Goal: Task Accomplishment & Management: Manage account settings

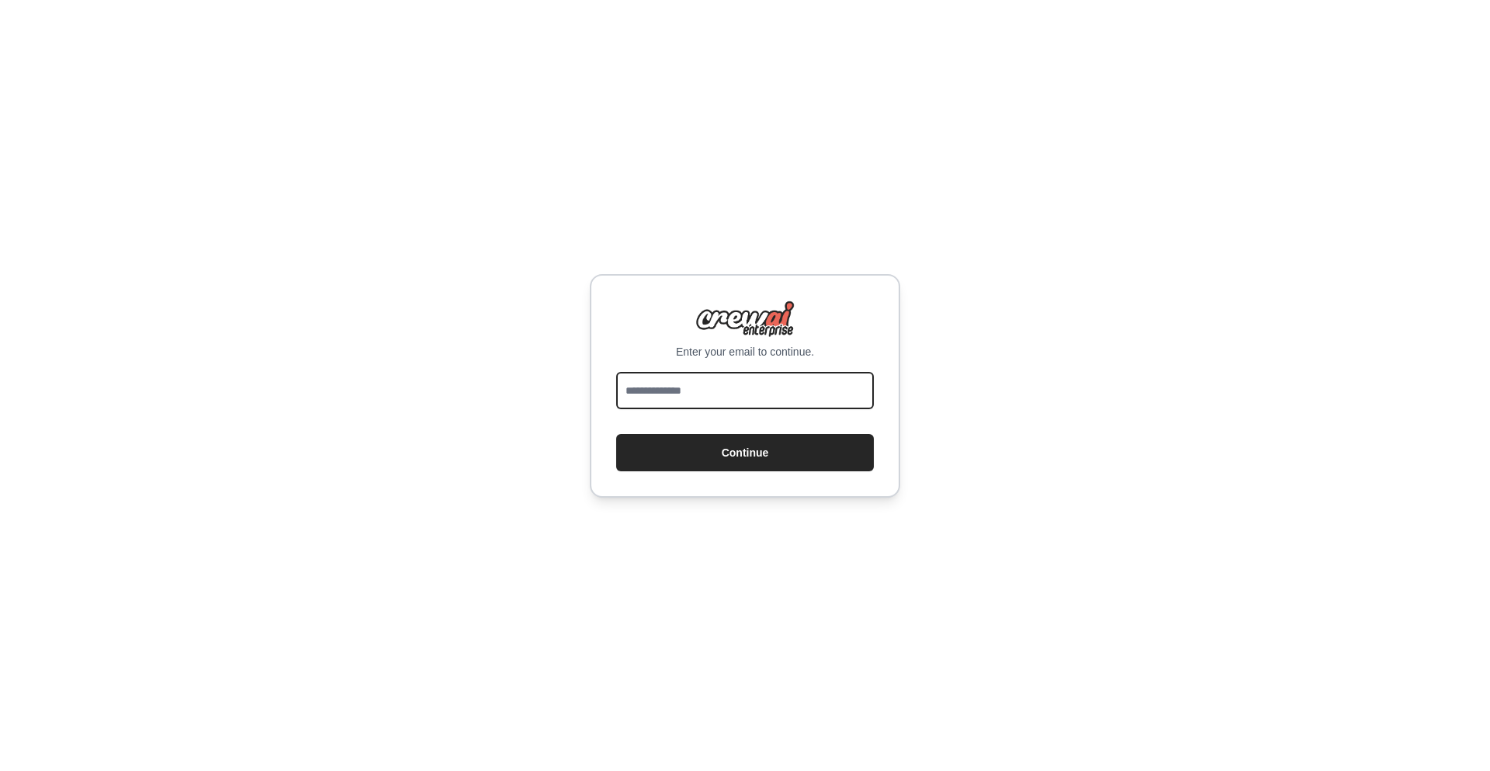
click at [688, 391] on input "email" at bounding box center [745, 390] width 258 height 37
type input "**********"
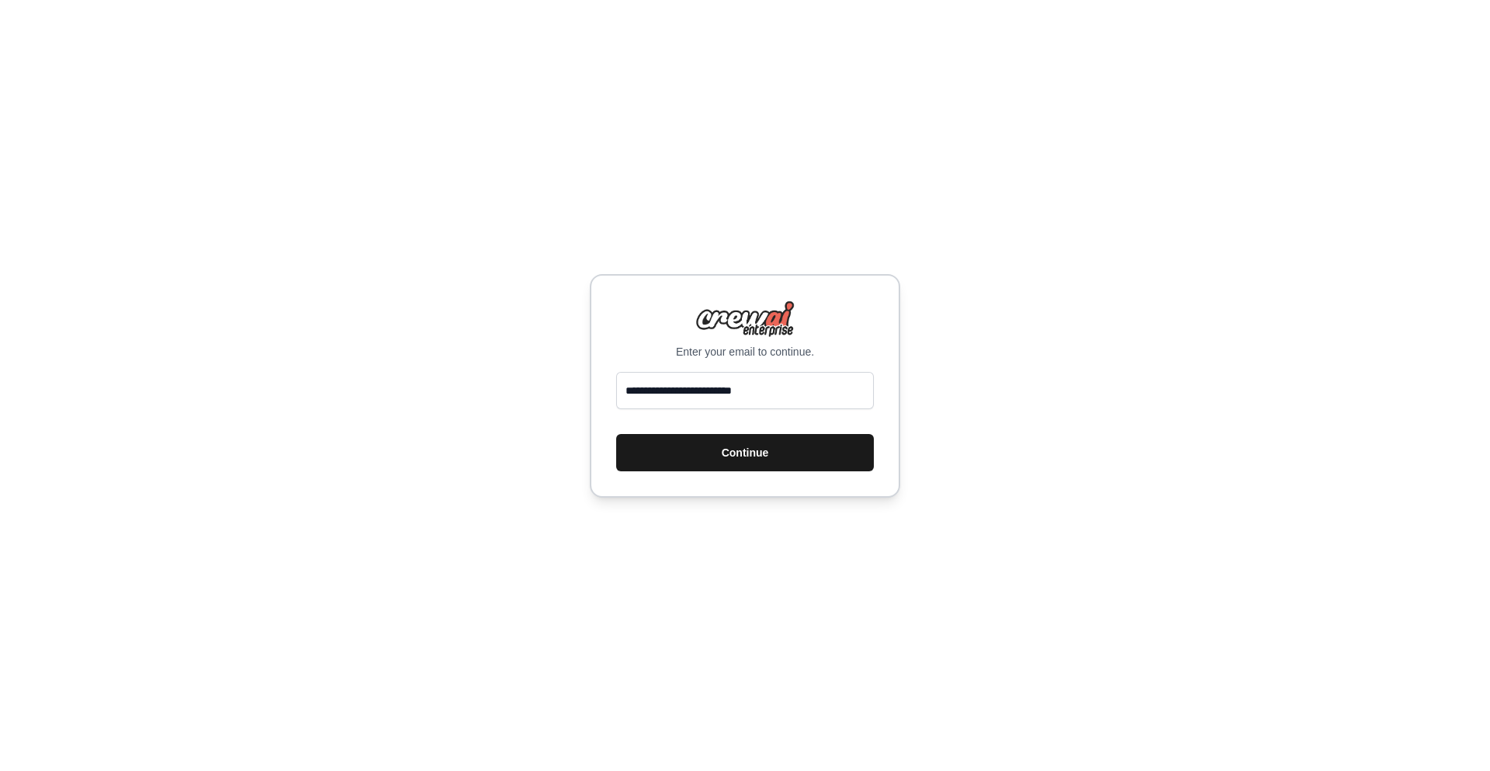
click at [750, 467] on button "Continue" at bounding box center [745, 452] width 258 height 37
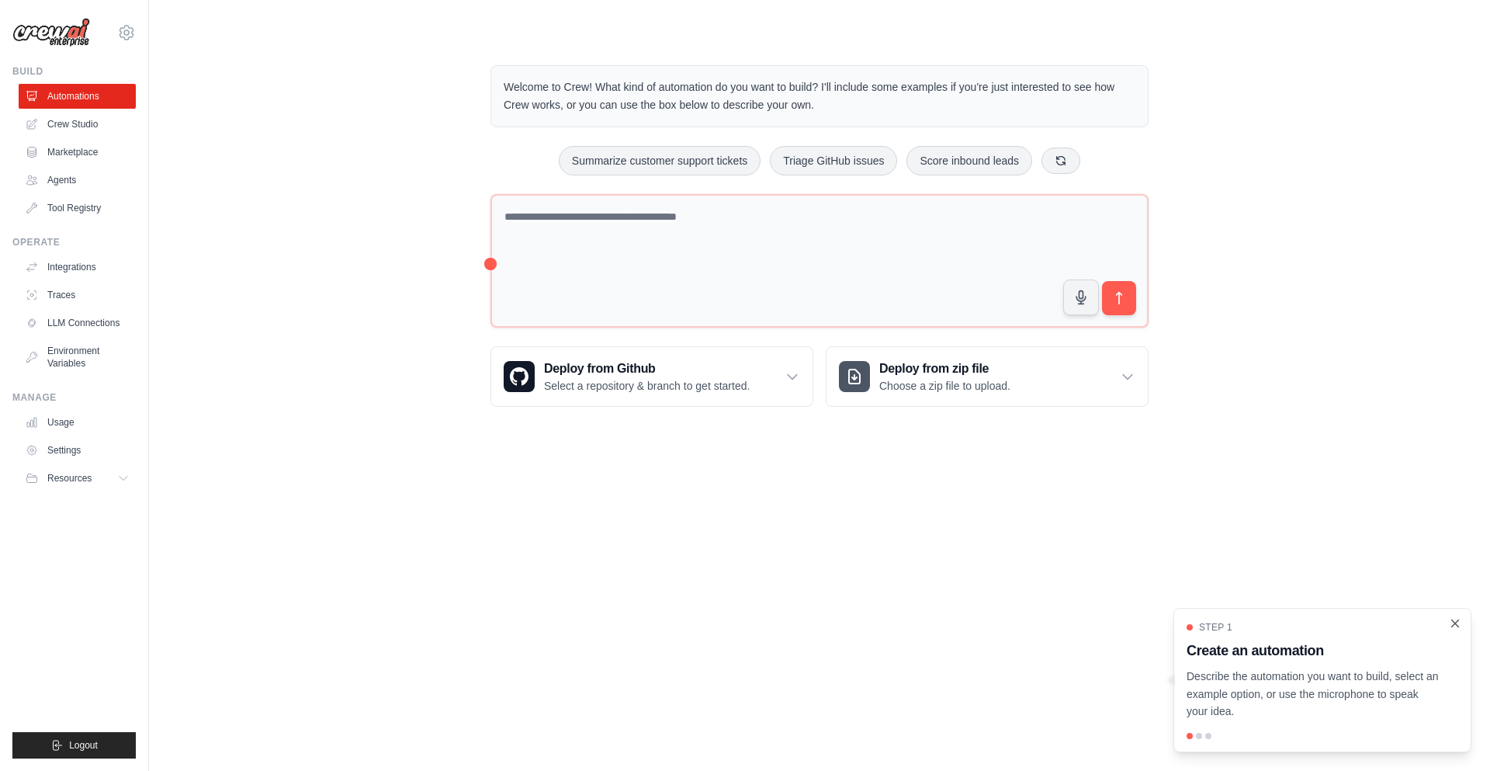
click at [1458, 624] on icon "Close walkthrough" at bounding box center [1455, 623] width 14 height 14
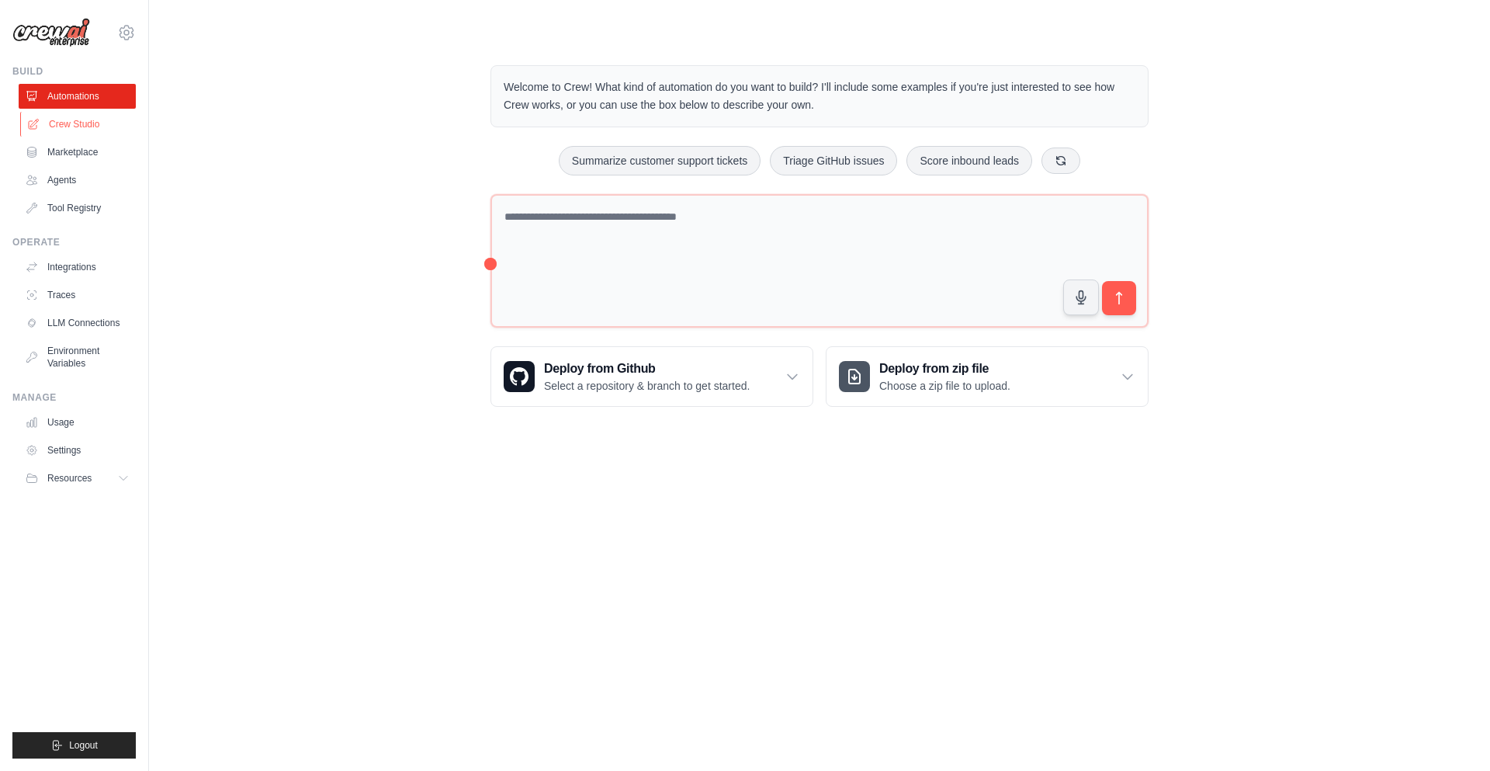
click at [61, 123] on link "Crew Studio" at bounding box center [78, 124] width 117 height 25
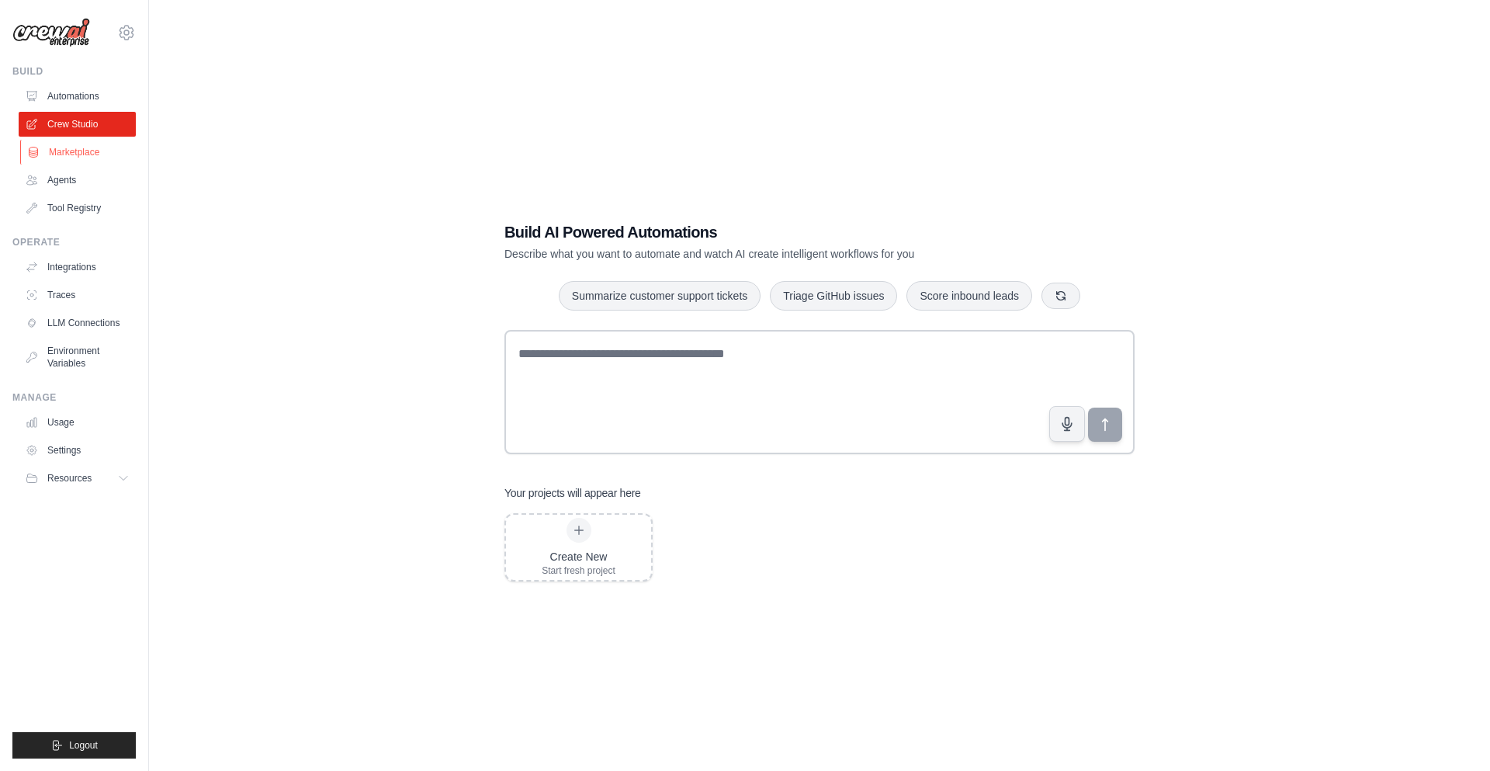
click at [65, 150] on link "Marketplace" at bounding box center [78, 152] width 117 height 25
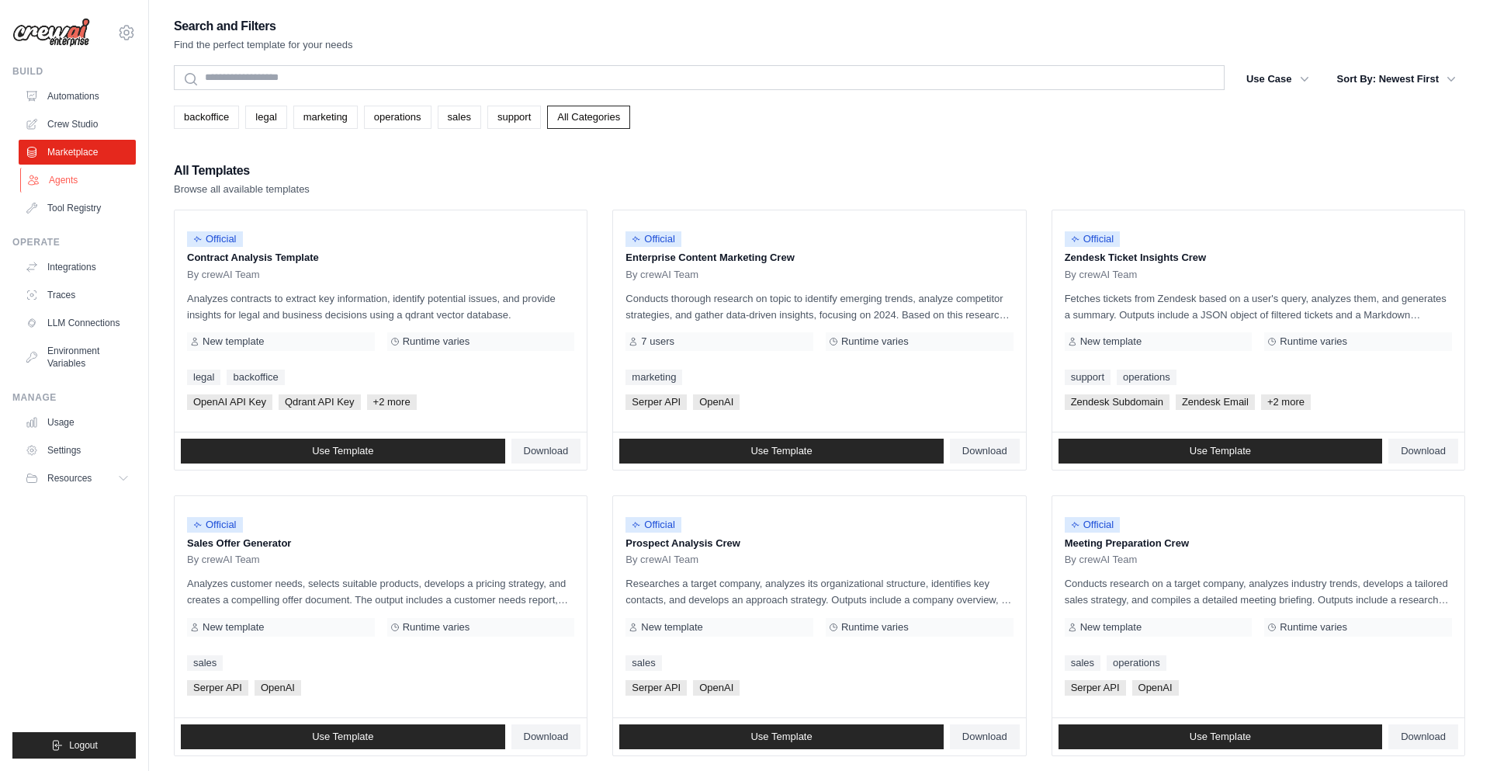
click at [65, 182] on link "Agents" at bounding box center [78, 180] width 117 height 25
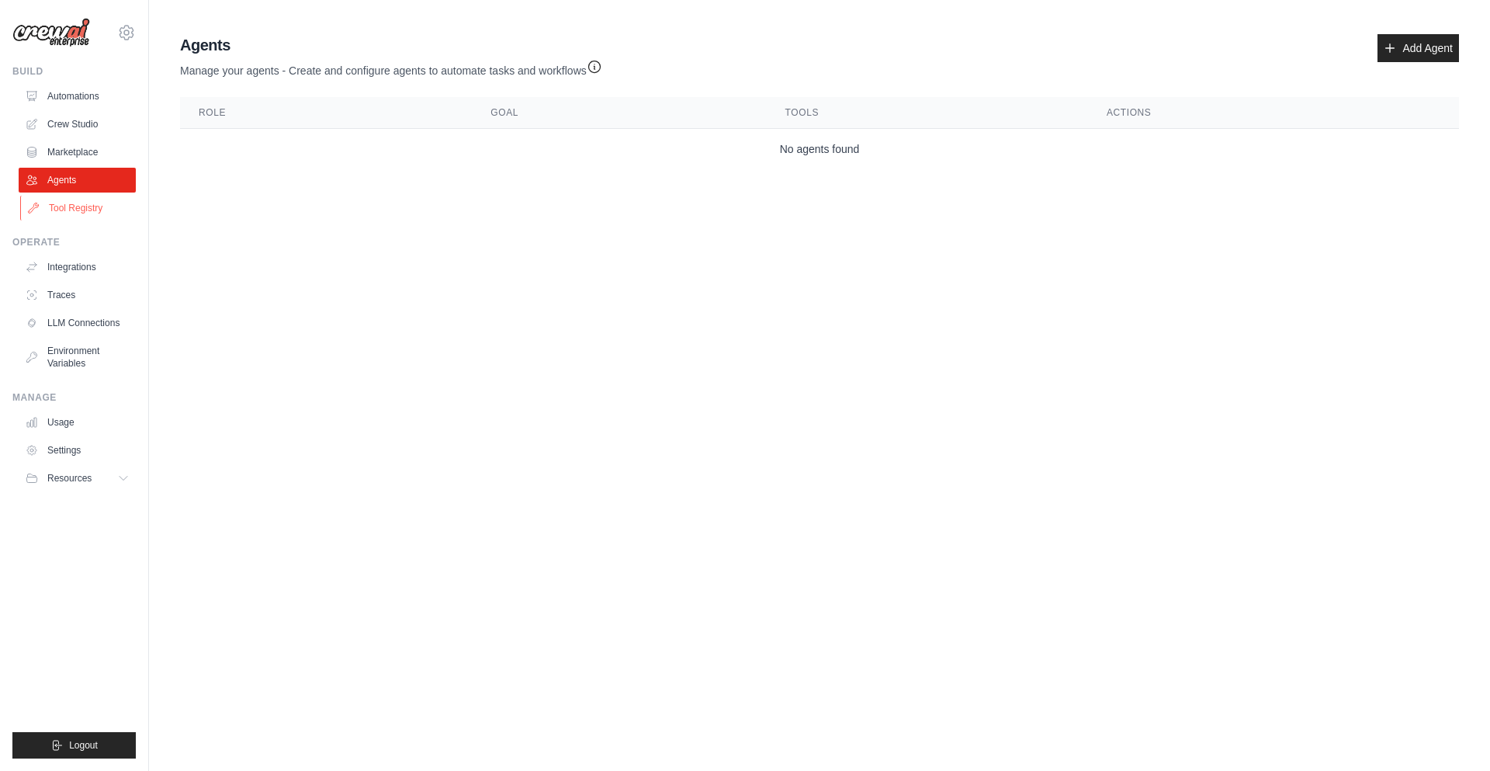
click at [65, 206] on link "Tool Registry" at bounding box center [78, 208] width 117 height 25
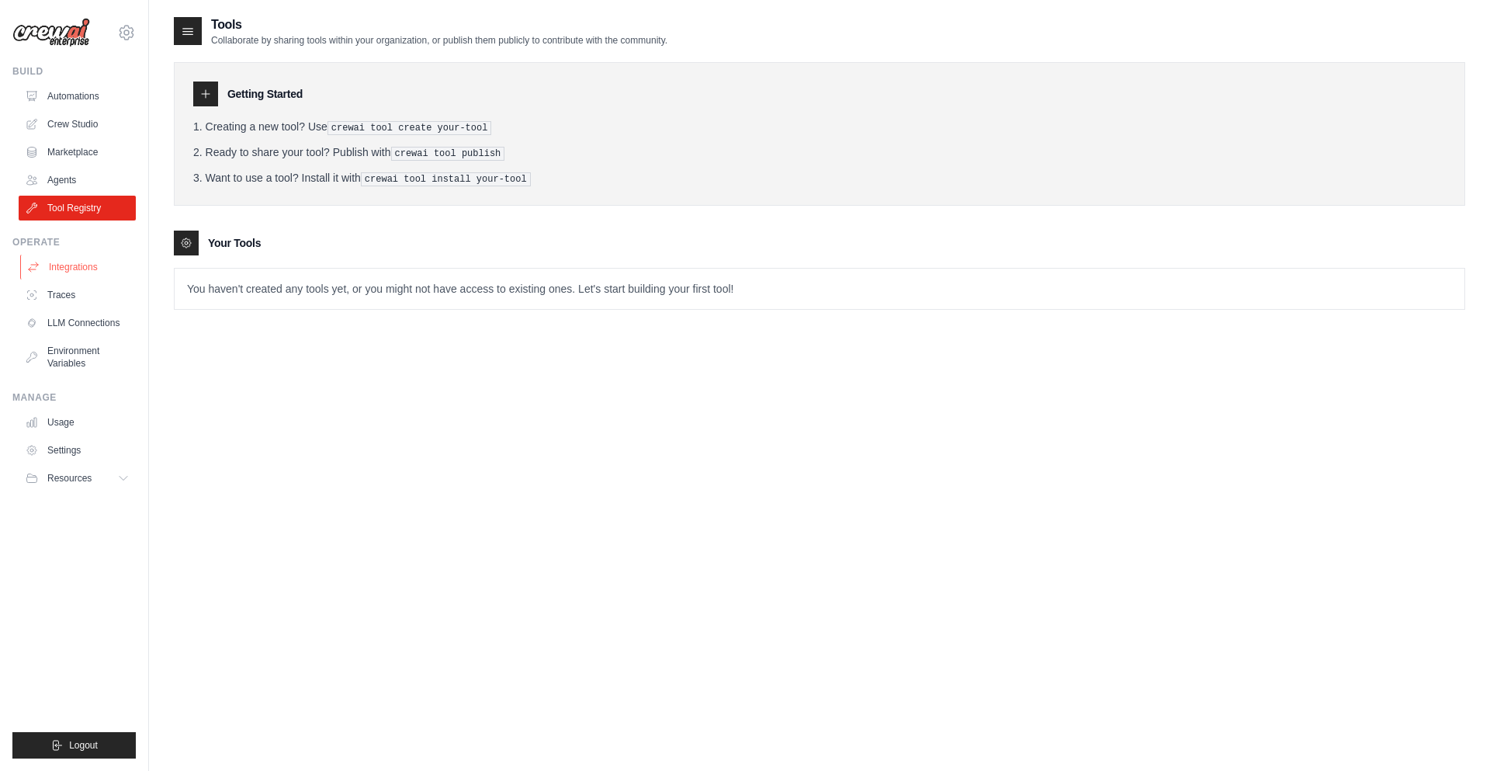
click at [68, 269] on link "Integrations" at bounding box center [78, 267] width 117 height 25
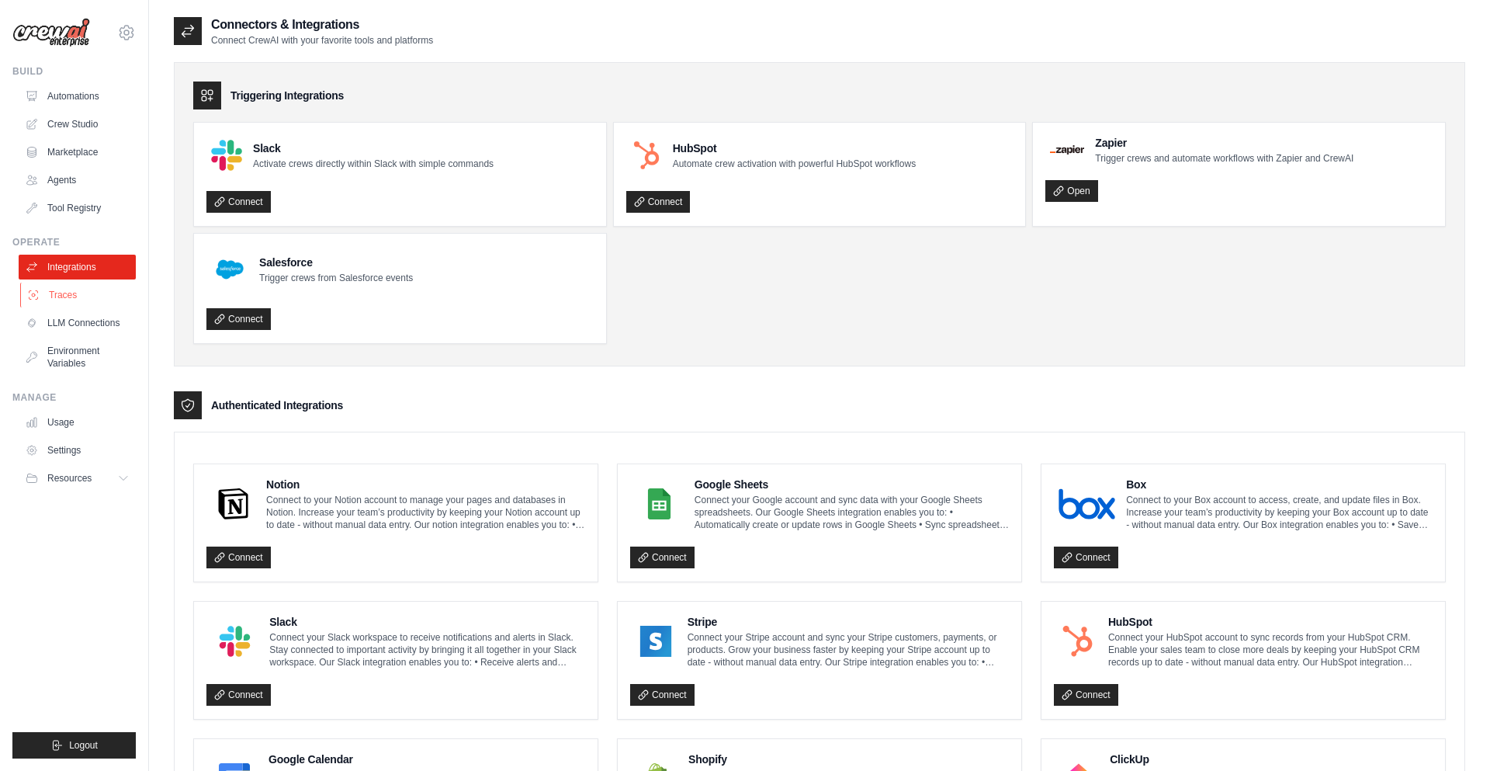
click at [66, 293] on link "Traces" at bounding box center [78, 294] width 117 height 25
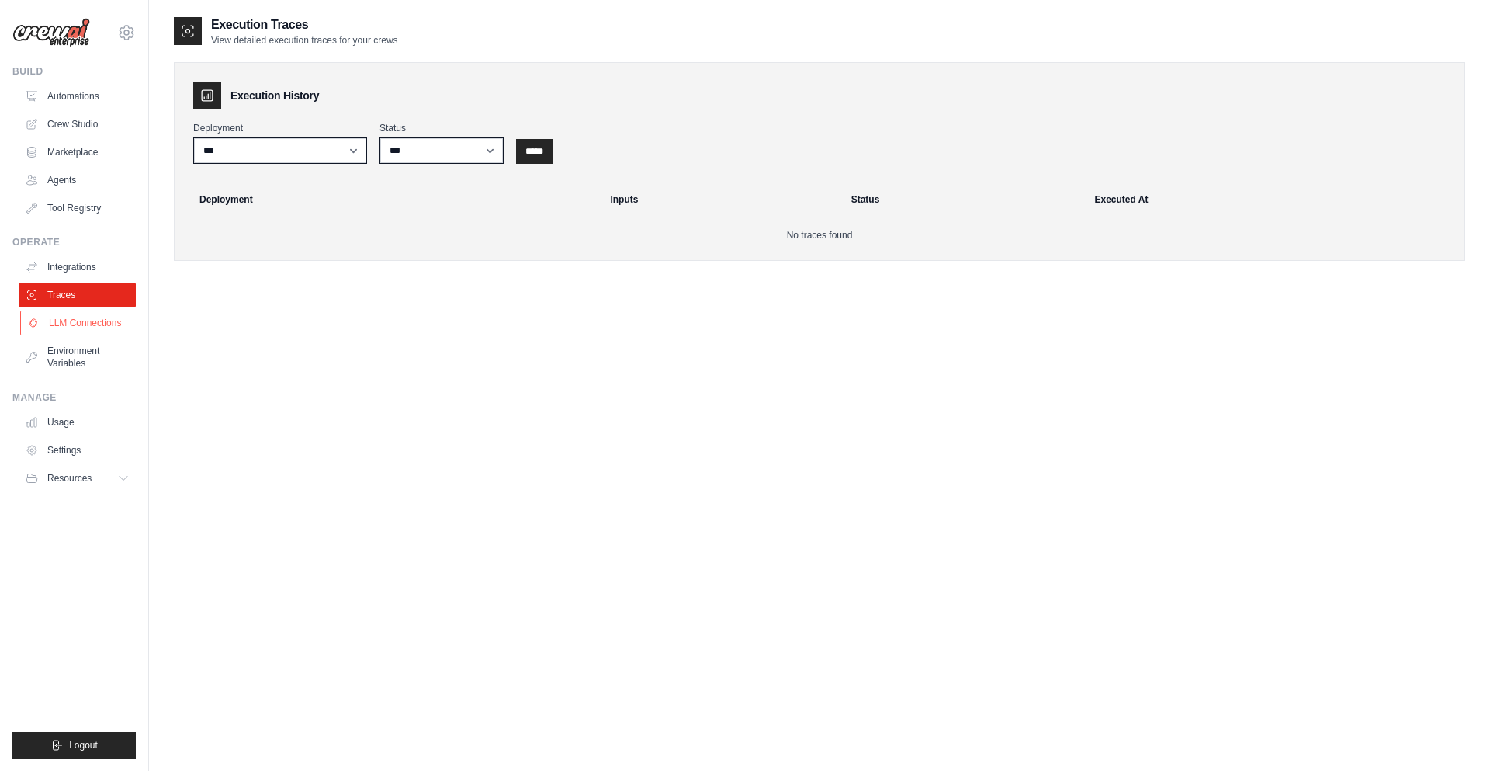
click at [70, 325] on link "LLM Connections" at bounding box center [78, 322] width 117 height 25
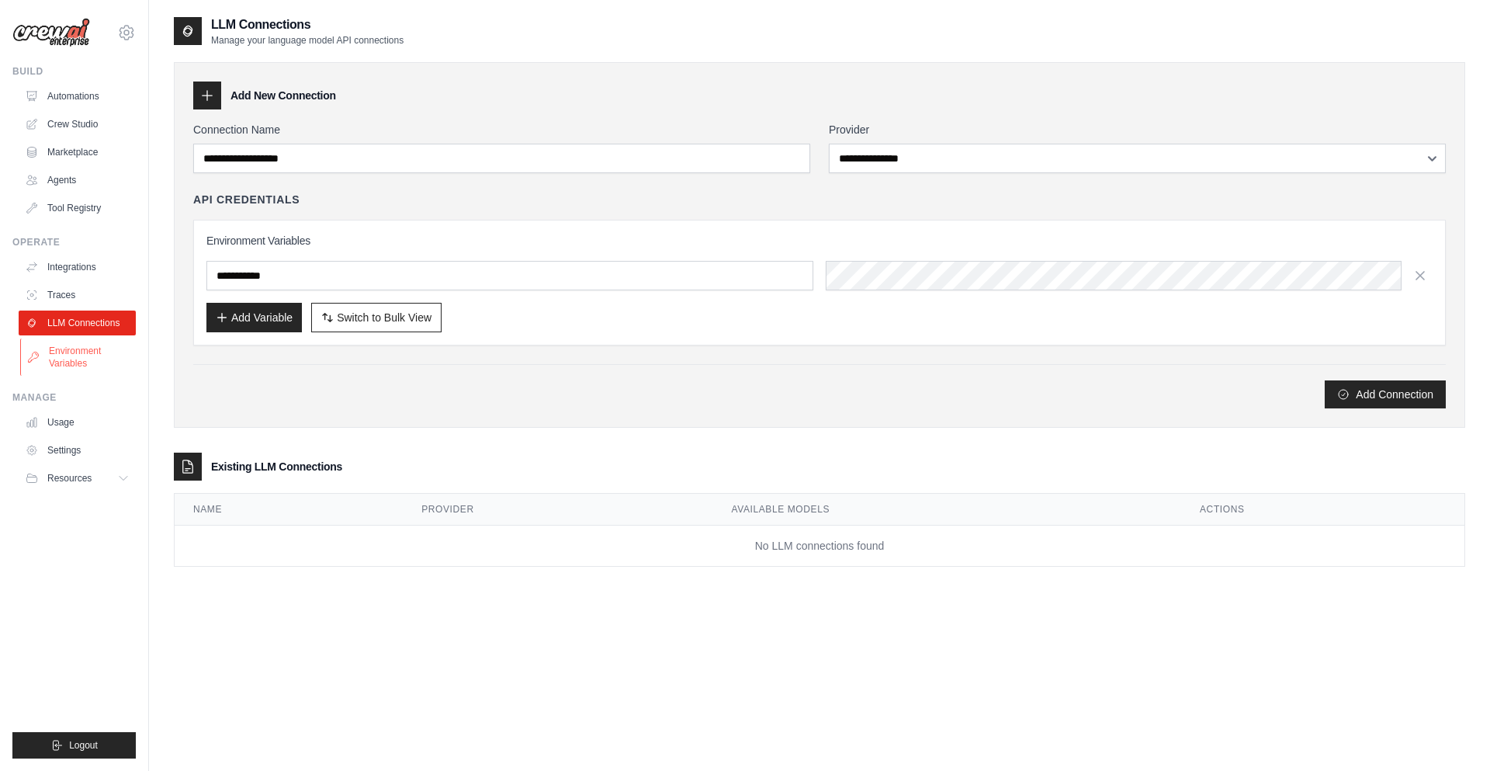
click at [68, 353] on link "Environment Variables" at bounding box center [78, 356] width 117 height 37
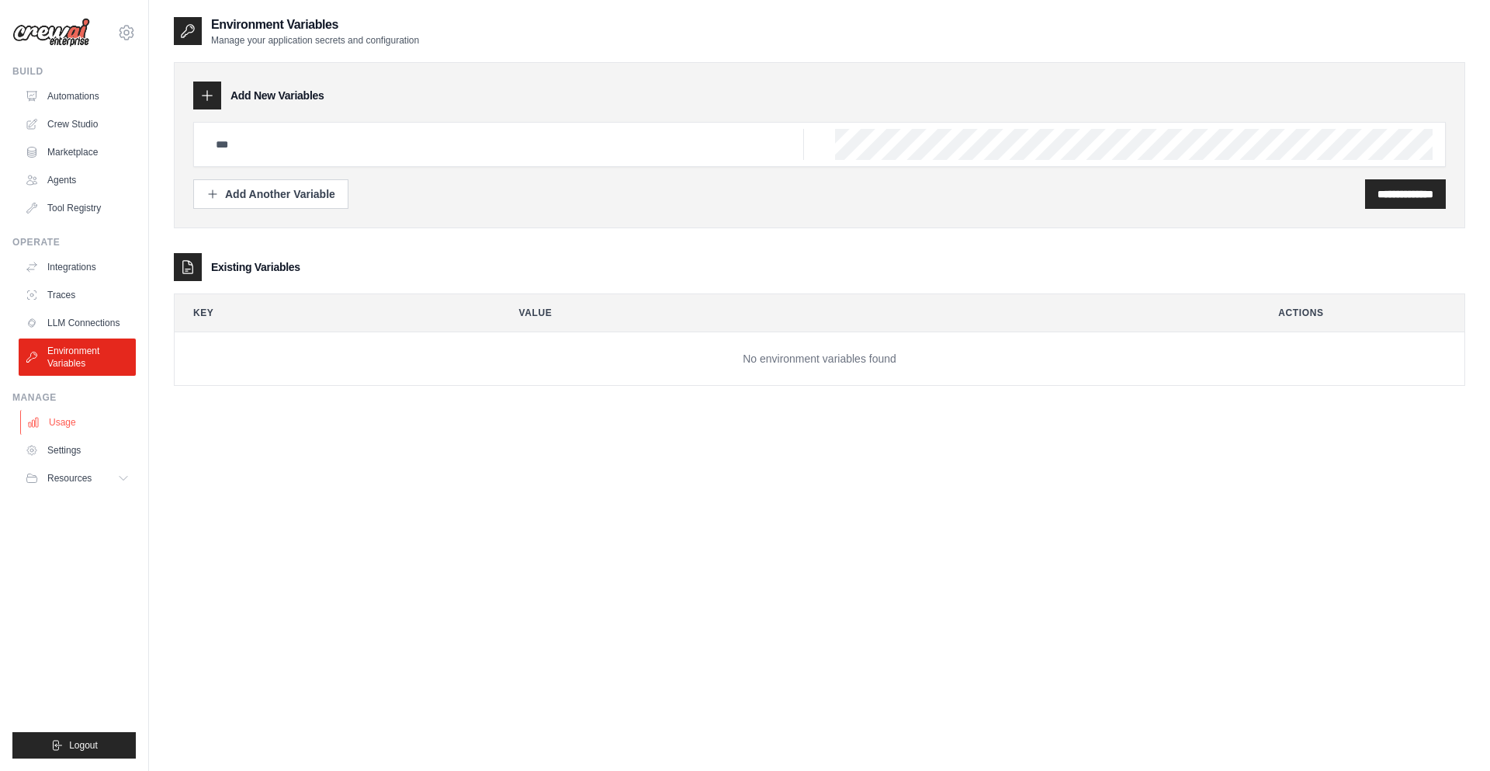
click at [60, 420] on link "Usage" at bounding box center [78, 422] width 117 height 25
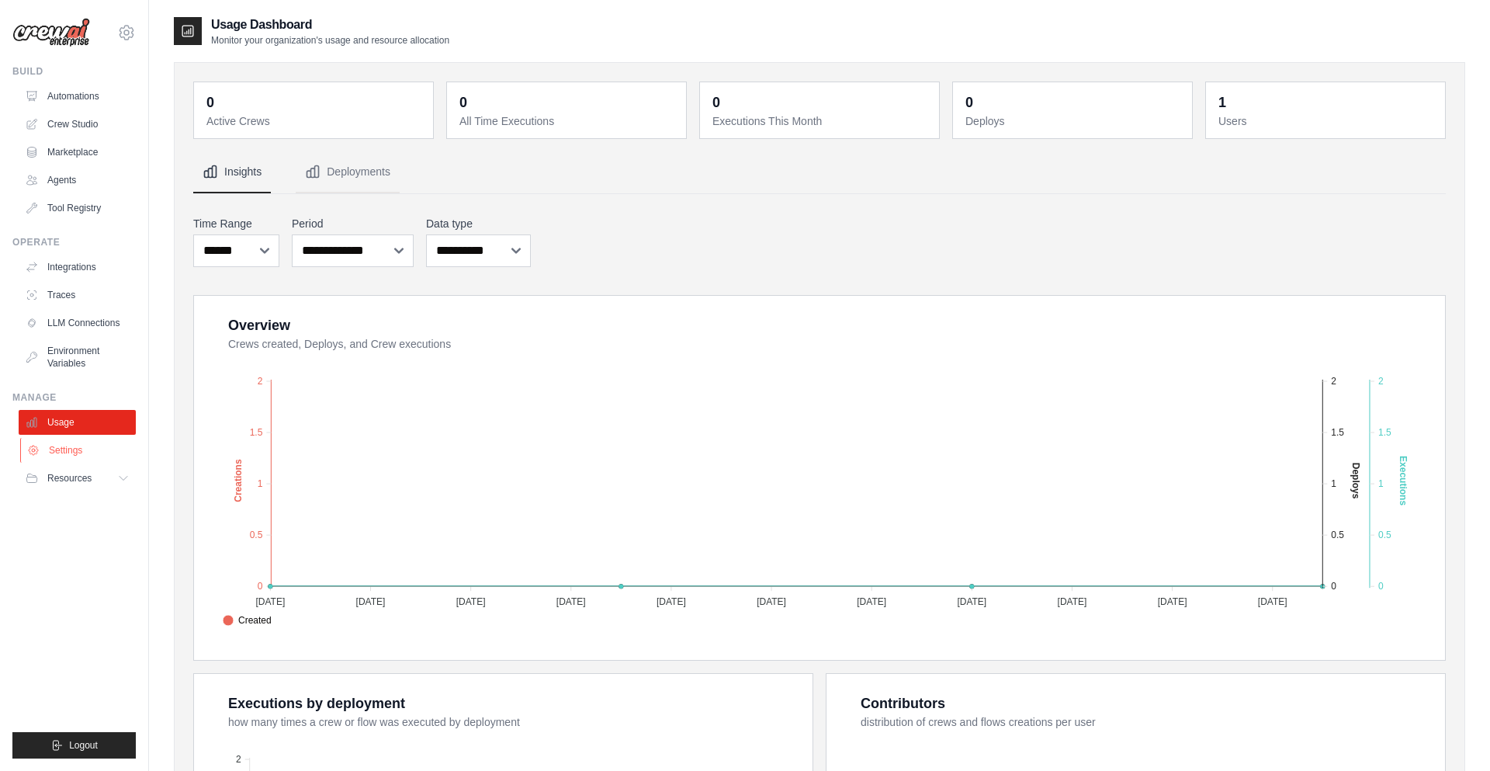
click at [63, 448] on link "Settings" at bounding box center [78, 450] width 117 height 25
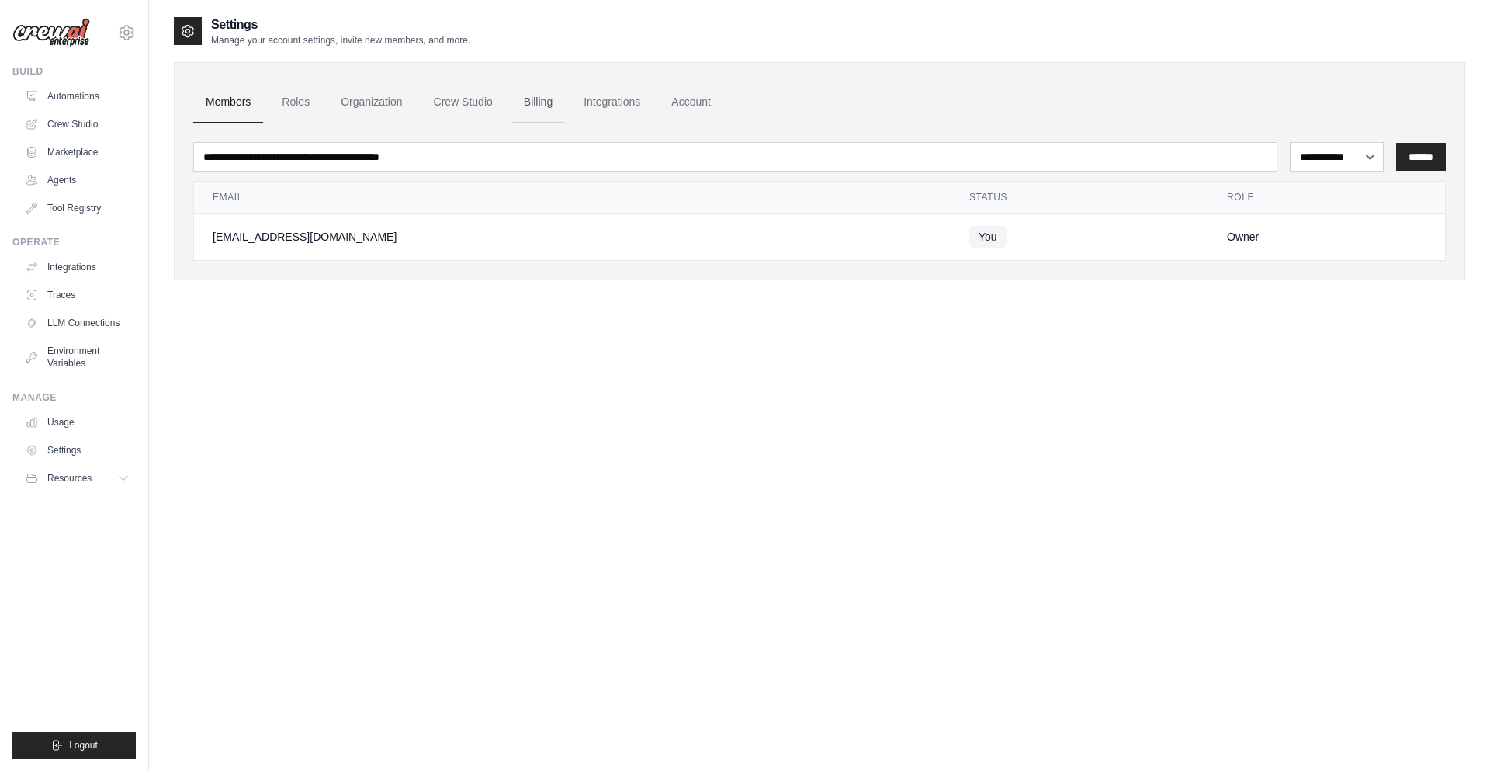
click at [549, 107] on link "Billing" at bounding box center [538, 102] width 54 height 42
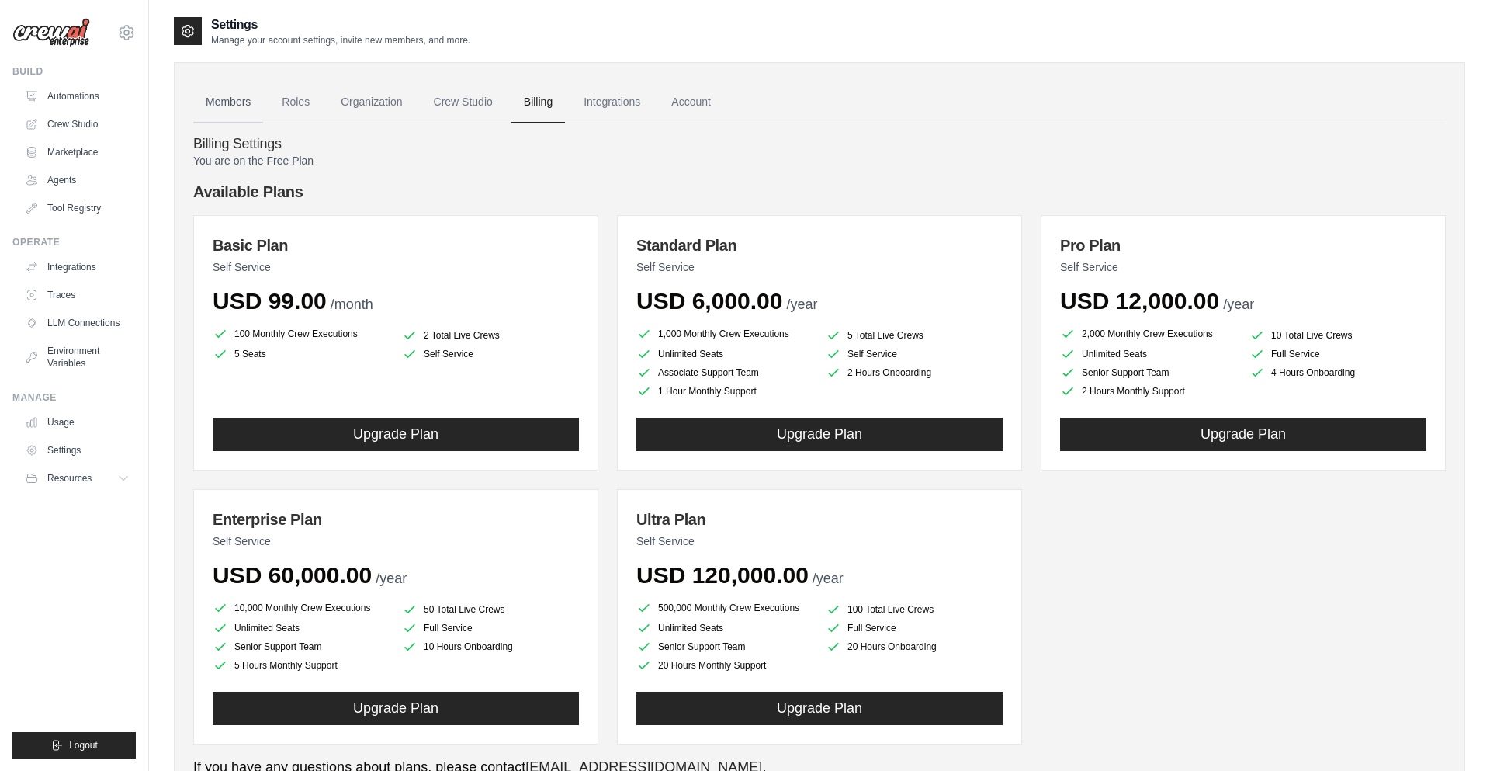
click at [241, 96] on link "Members" at bounding box center [228, 102] width 70 height 42
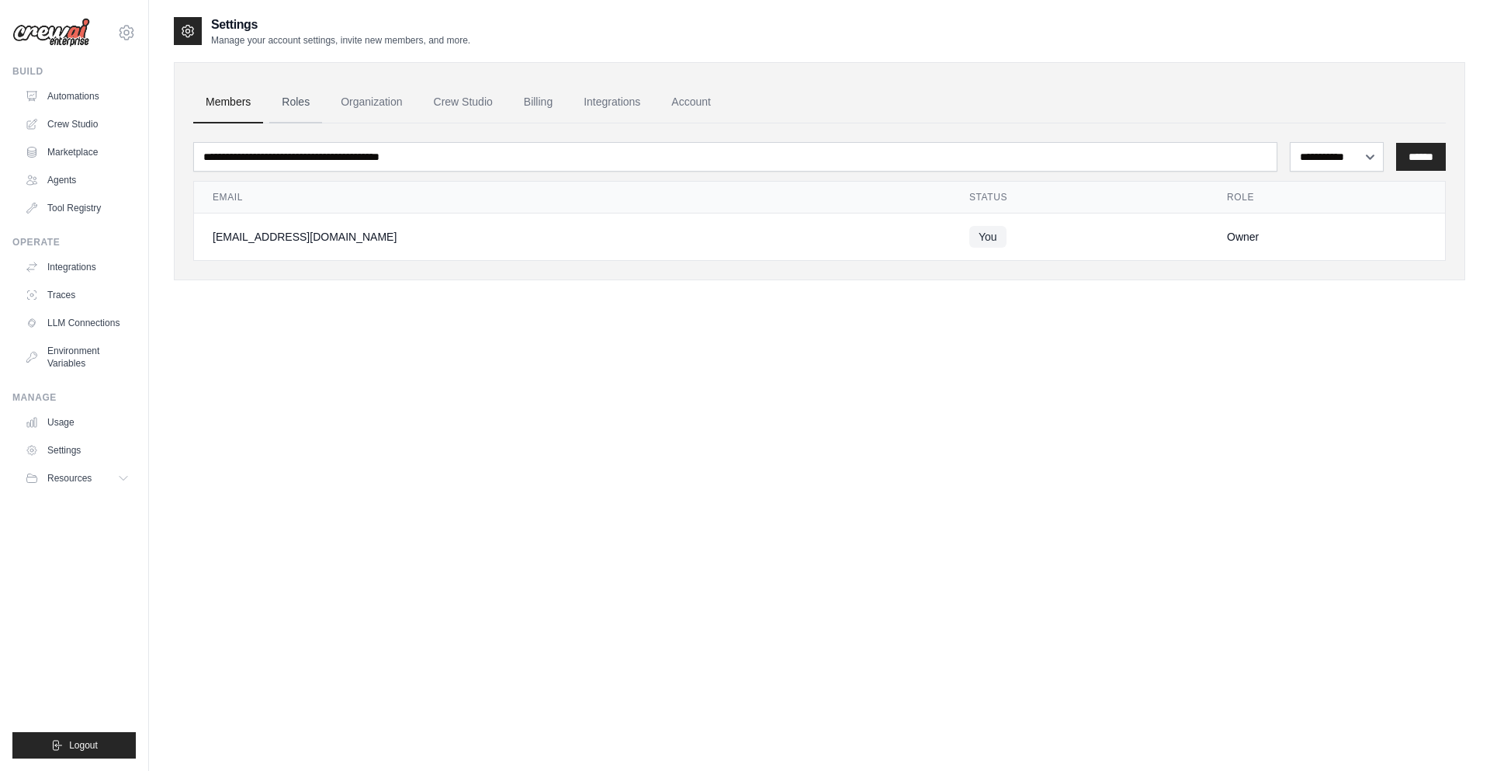
click at [301, 100] on link "Roles" at bounding box center [295, 102] width 53 height 42
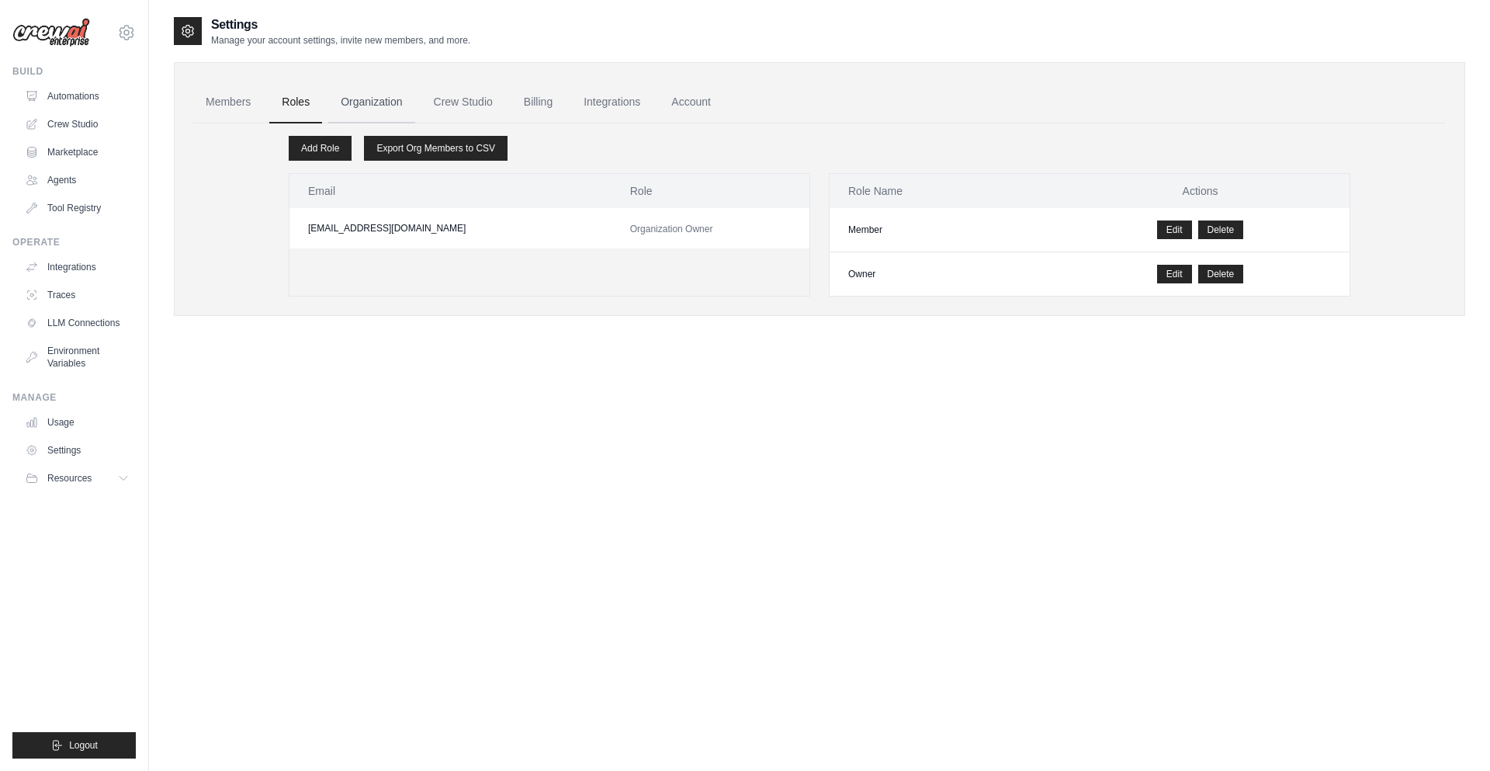
click at [376, 102] on link "Organization" at bounding box center [371, 102] width 86 height 42
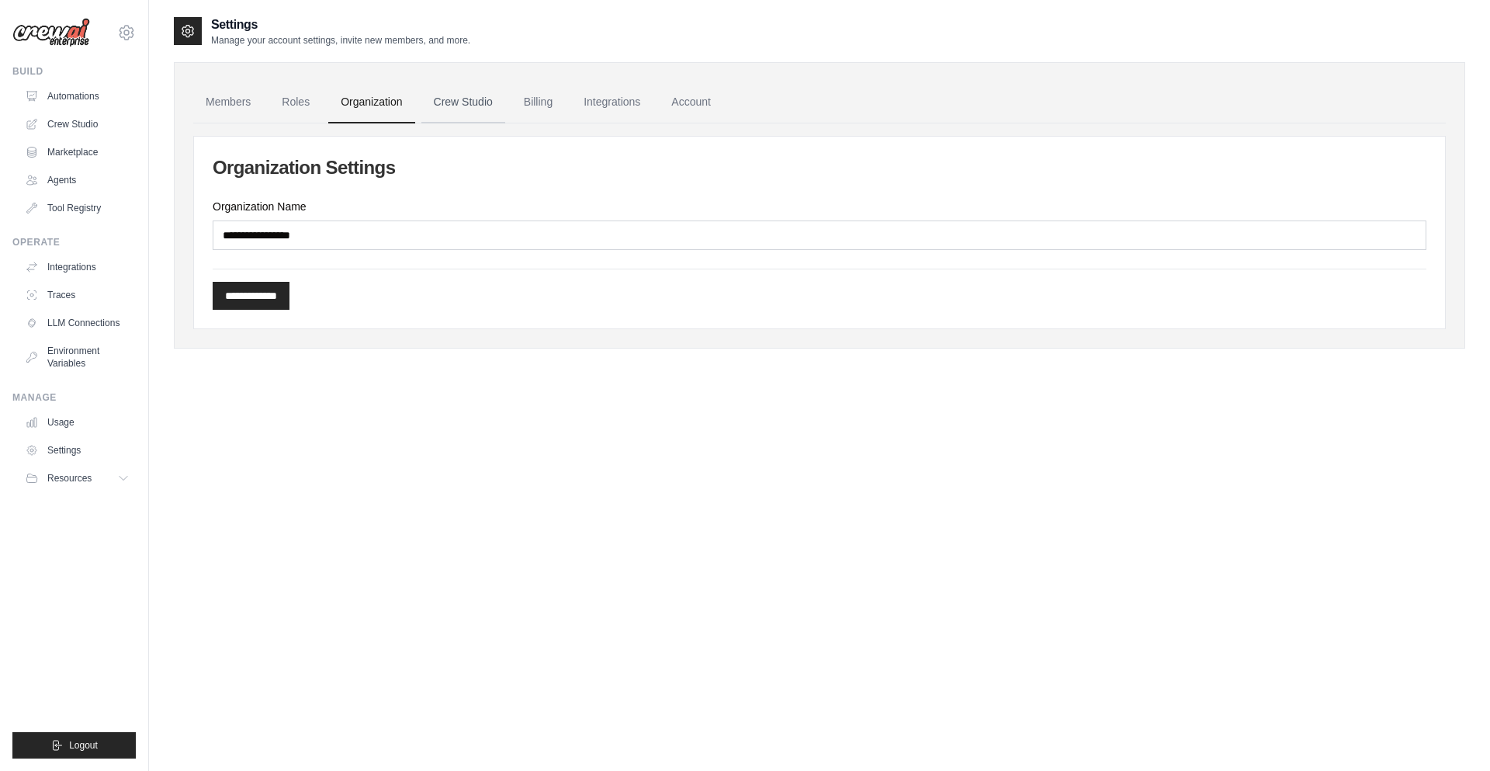
click at [479, 105] on link "Crew Studio" at bounding box center [463, 102] width 84 height 42
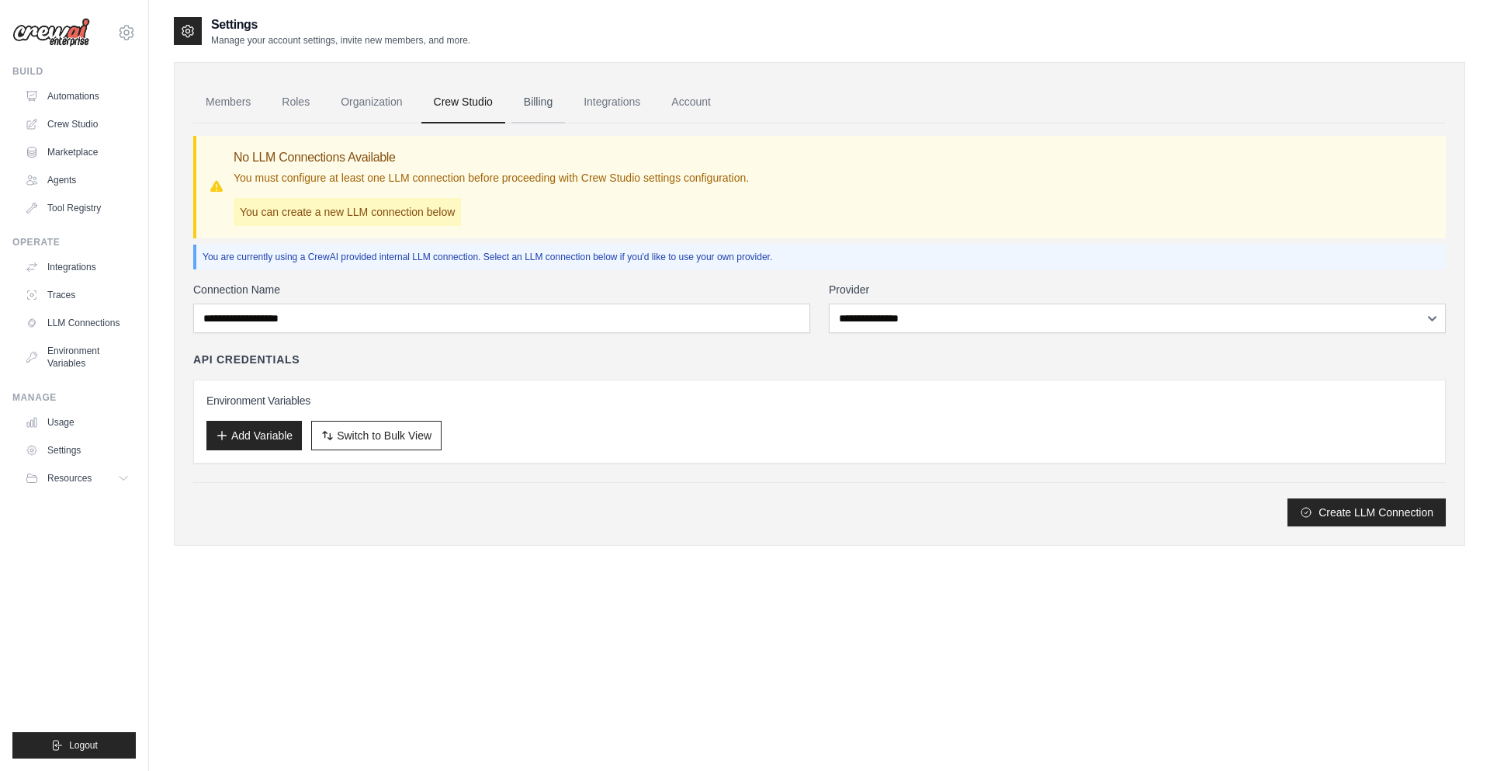
click at [549, 107] on link "Billing" at bounding box center [538, 102] width 54 height 42
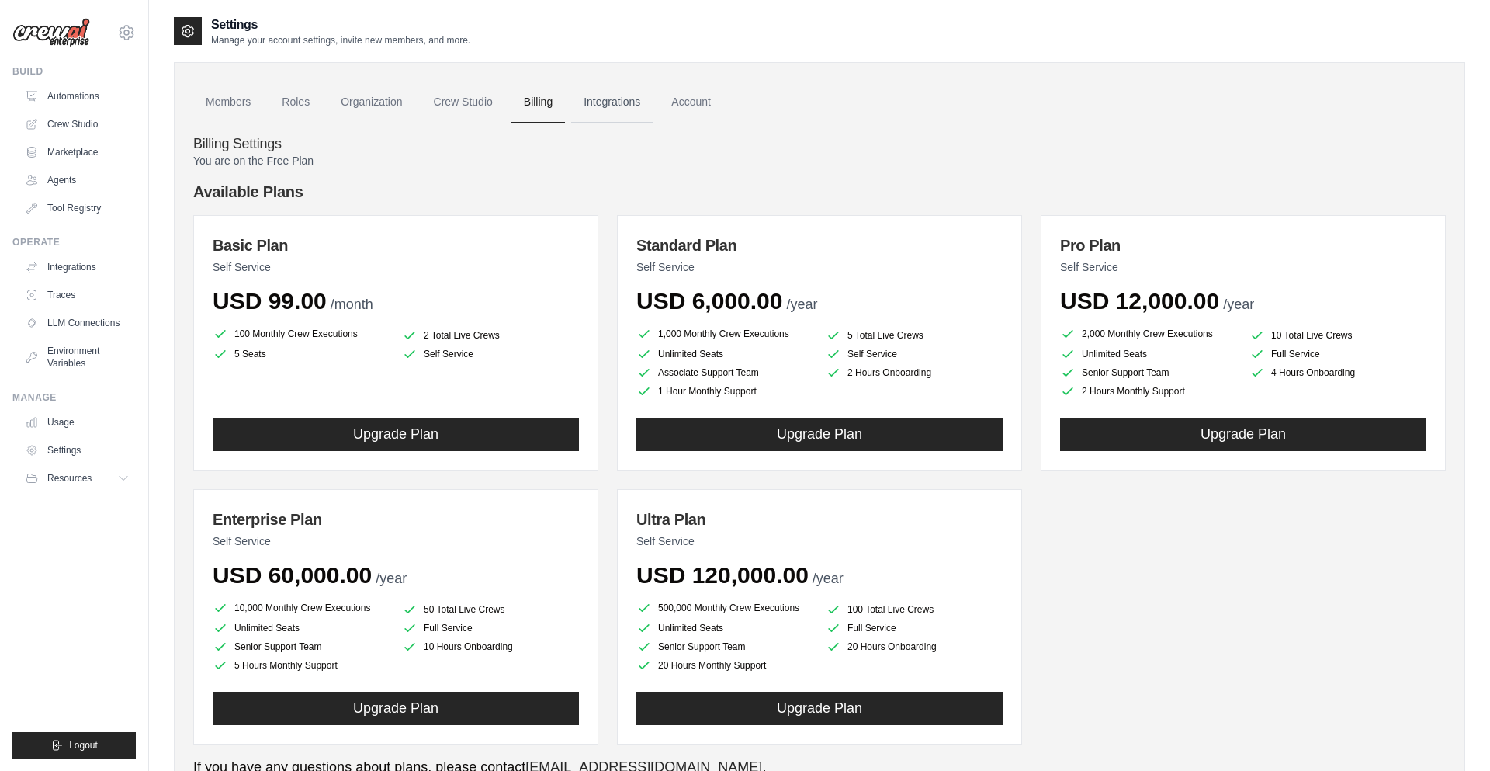
click at [615, 98] on link "Integrations" at bounding box center [611, 102] width 81 height 42
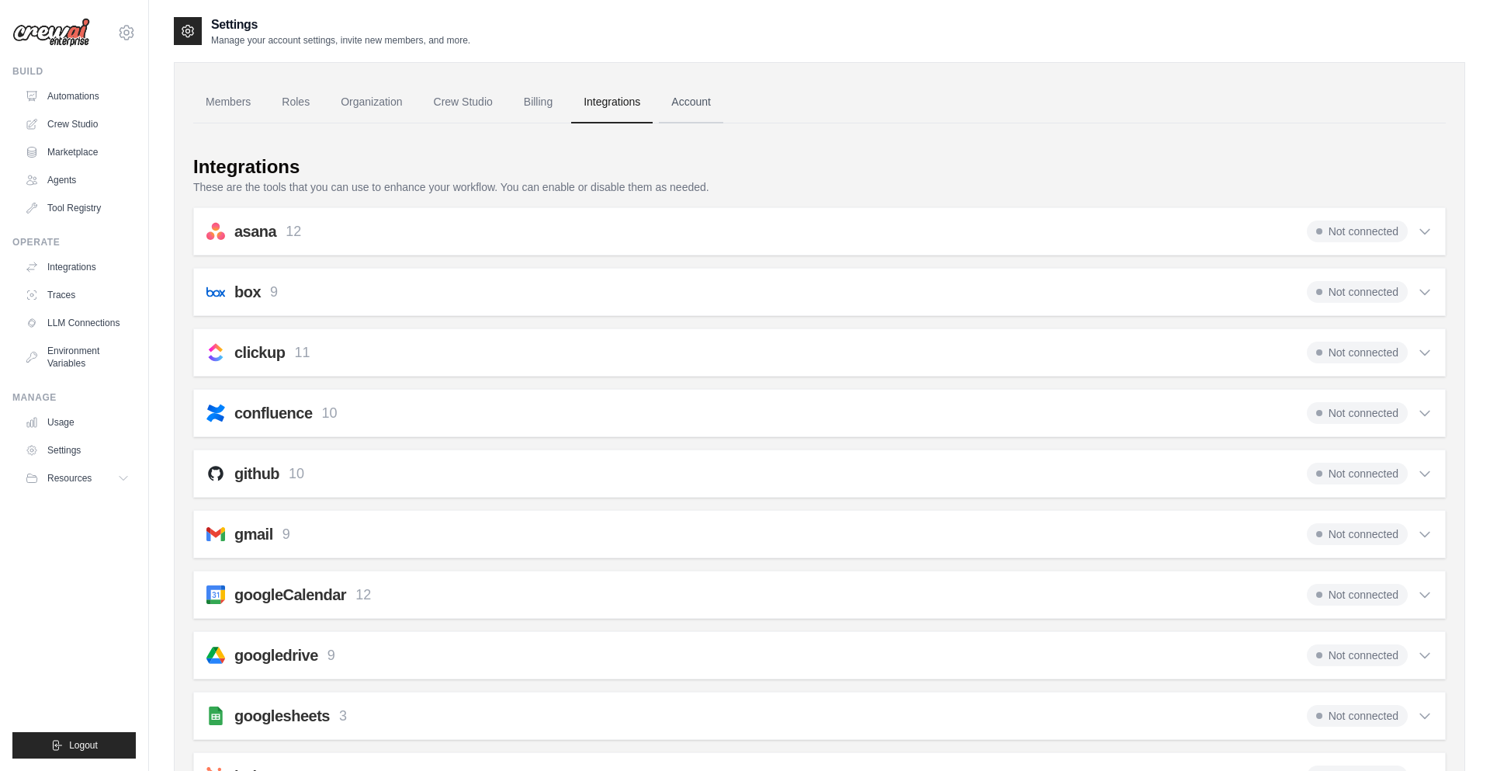
click at [695, 108] on link "Account" at bounding box center [691, 102] width 64 height 42
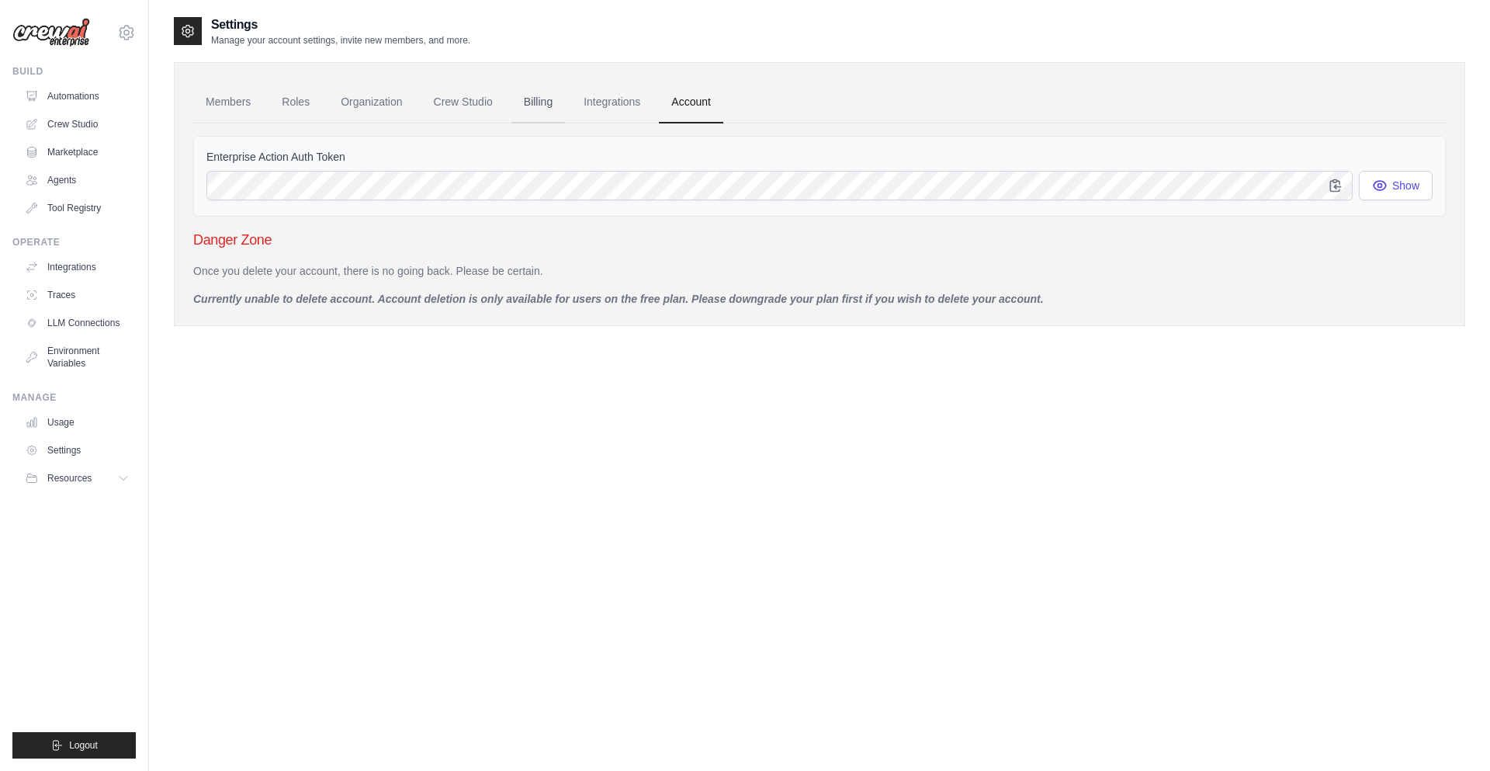
click at [537, 103] on link "Billing" at bounding box center [538, 102] width 54 height 42
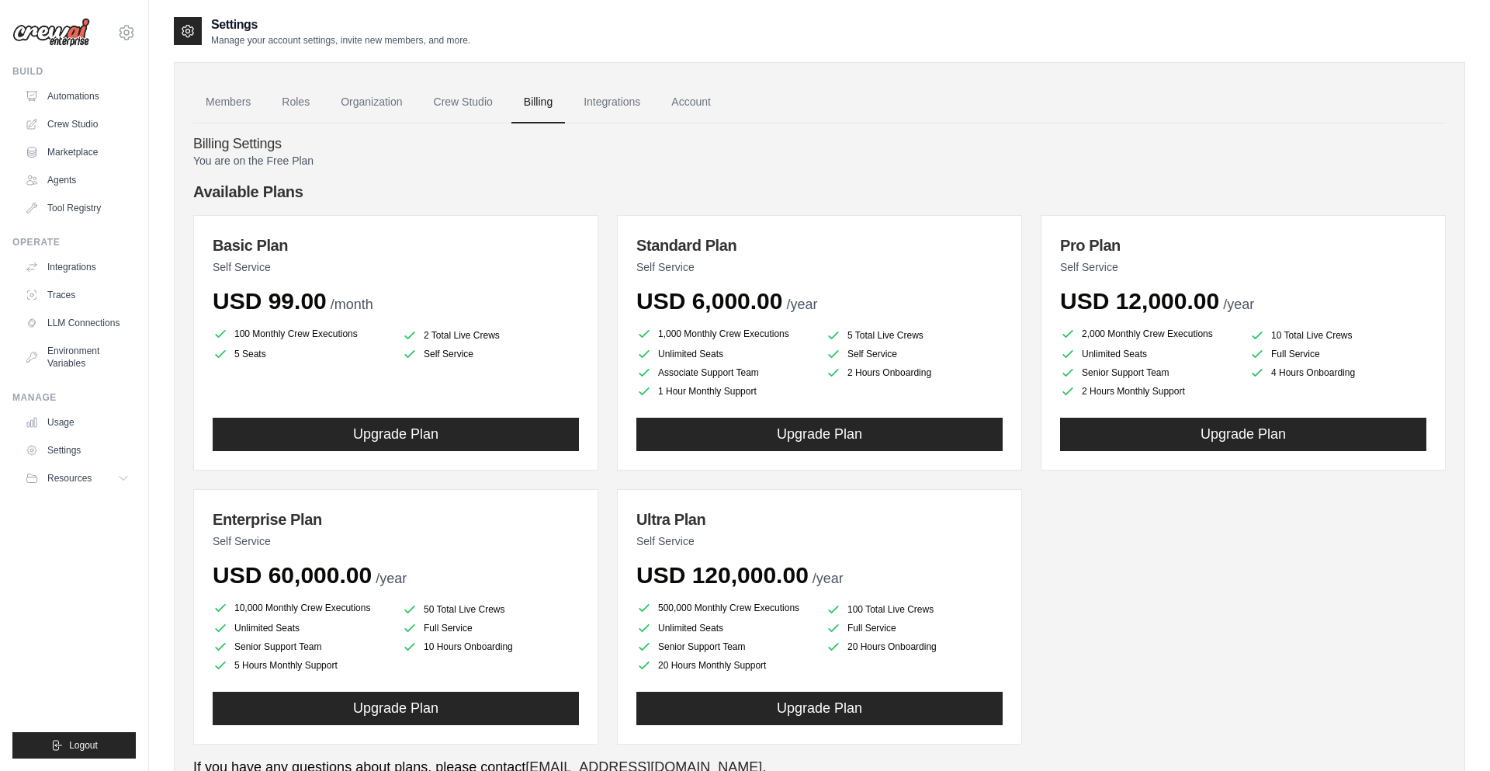
click at [114, 27] on div "[EMAIL_ADDRESS][DOMAIN_NAME] Settings" at bounding box center [73, 25] width 123 height 50
click at [125, 30] on icon at bounding box center [126, 32] width 5 height 5
click at [101, 107] on link "Settings" at bounding box center [126, 105] width 137 height 28
